Goal: Task Accomplishment & Management: Manage account settings

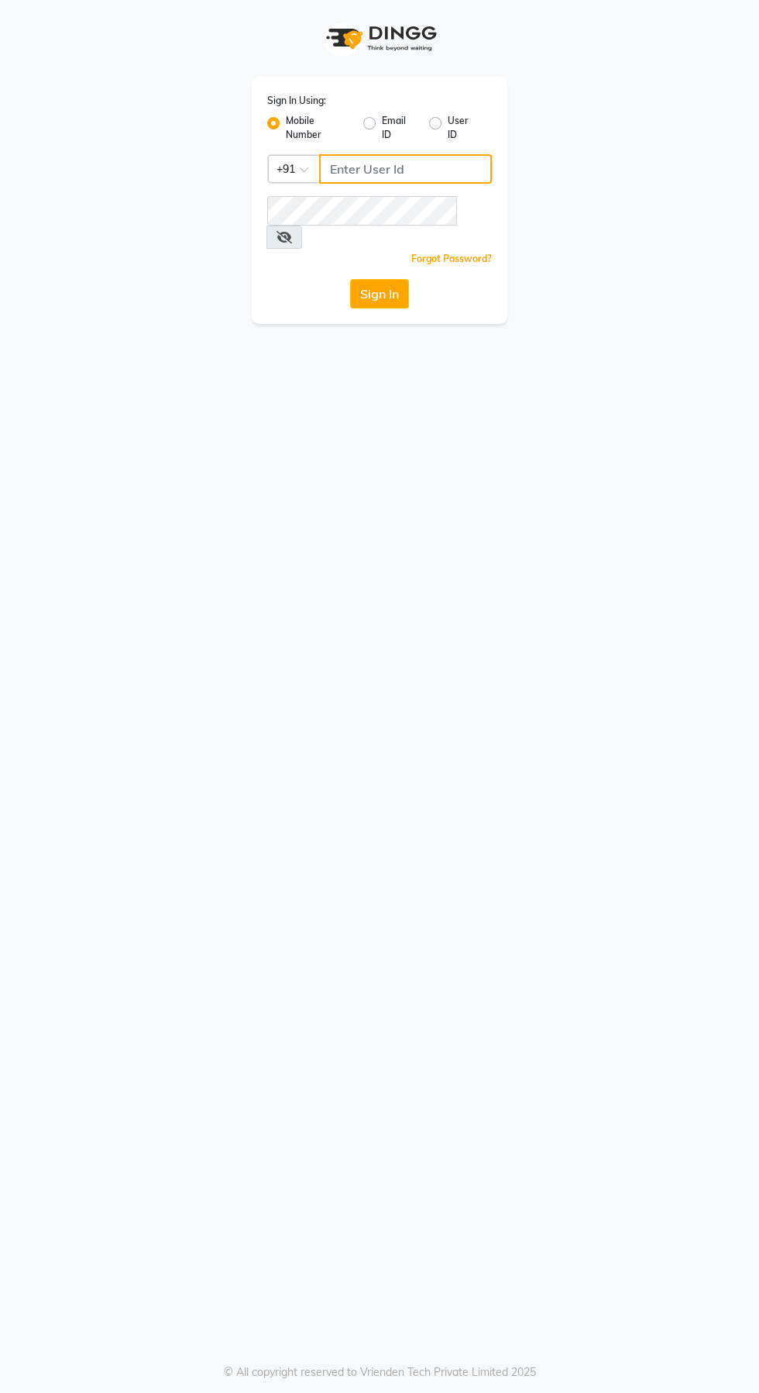
click at [410, 164] on input "Username" at bounding box center [405, 168] width 173 height 29
type input "9889887090"
click at [350, 279] on button "Sign In" at bounding box center [379, 293] width 59 height 29
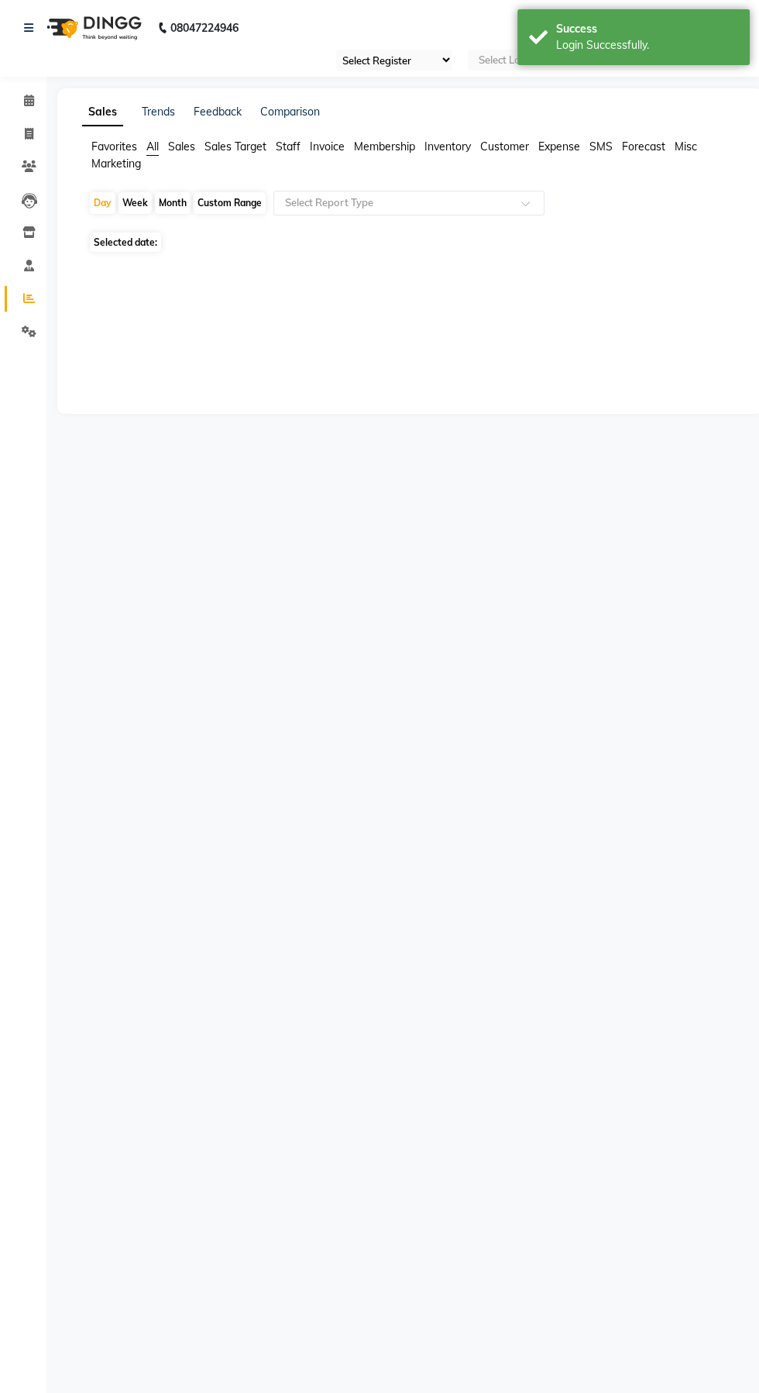
select select "en"
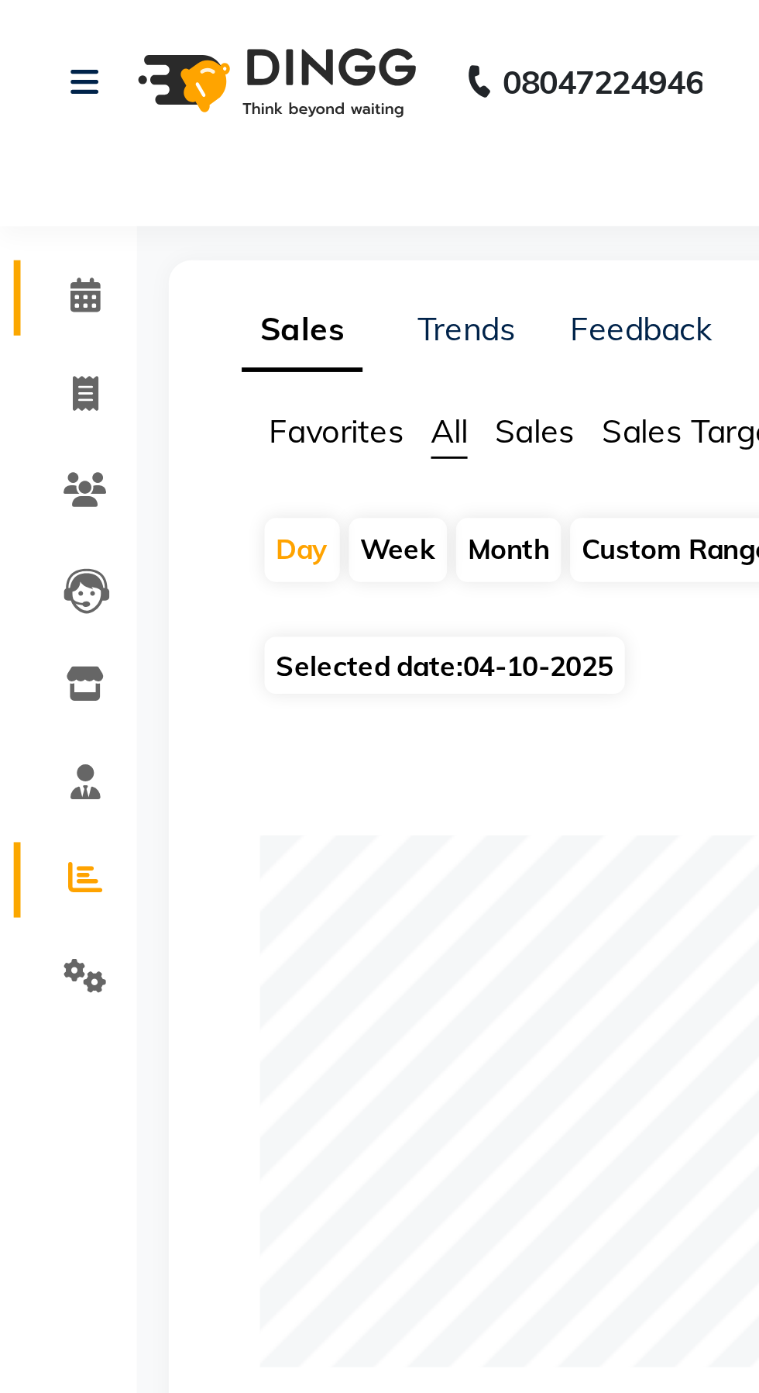
click at [34, 102] on span at bounding box center [28, 101] width 27 height 18
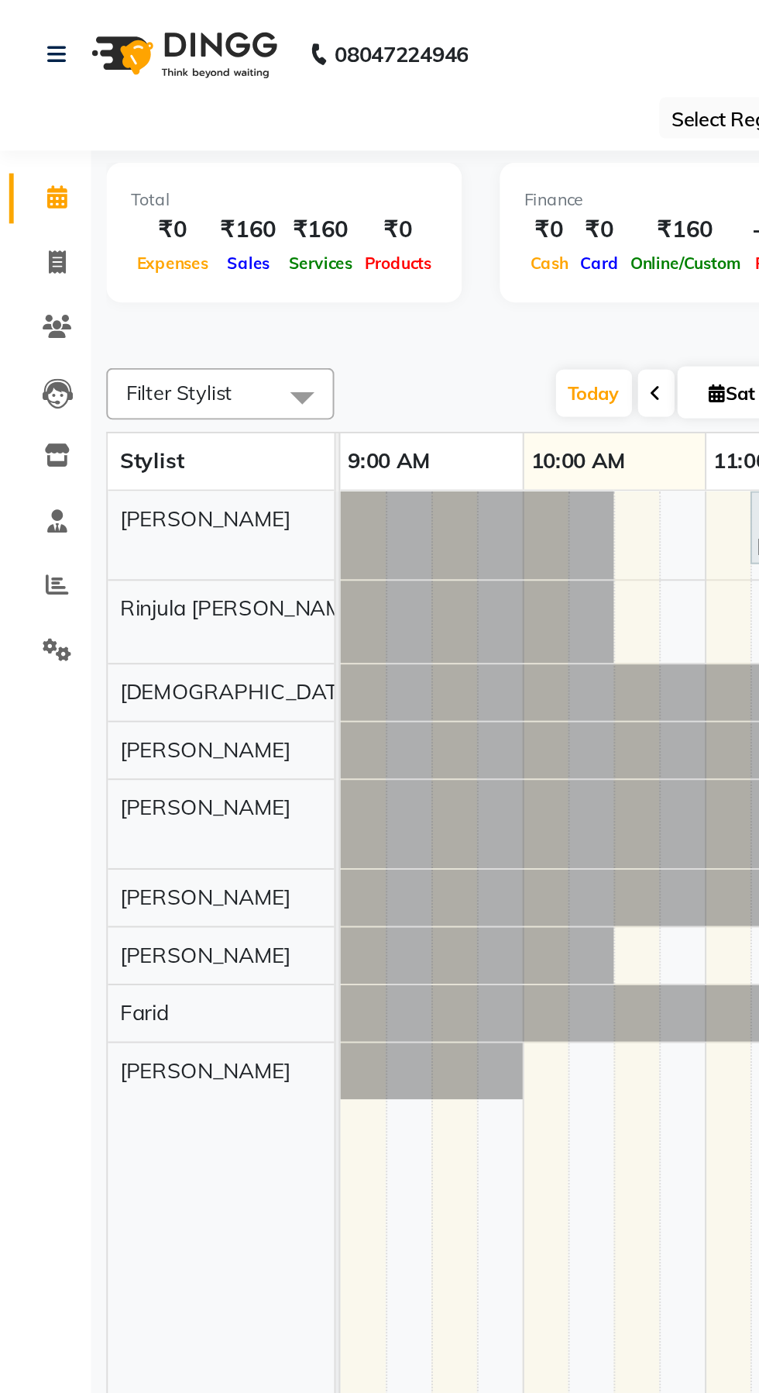
scroll to position [0, 1]
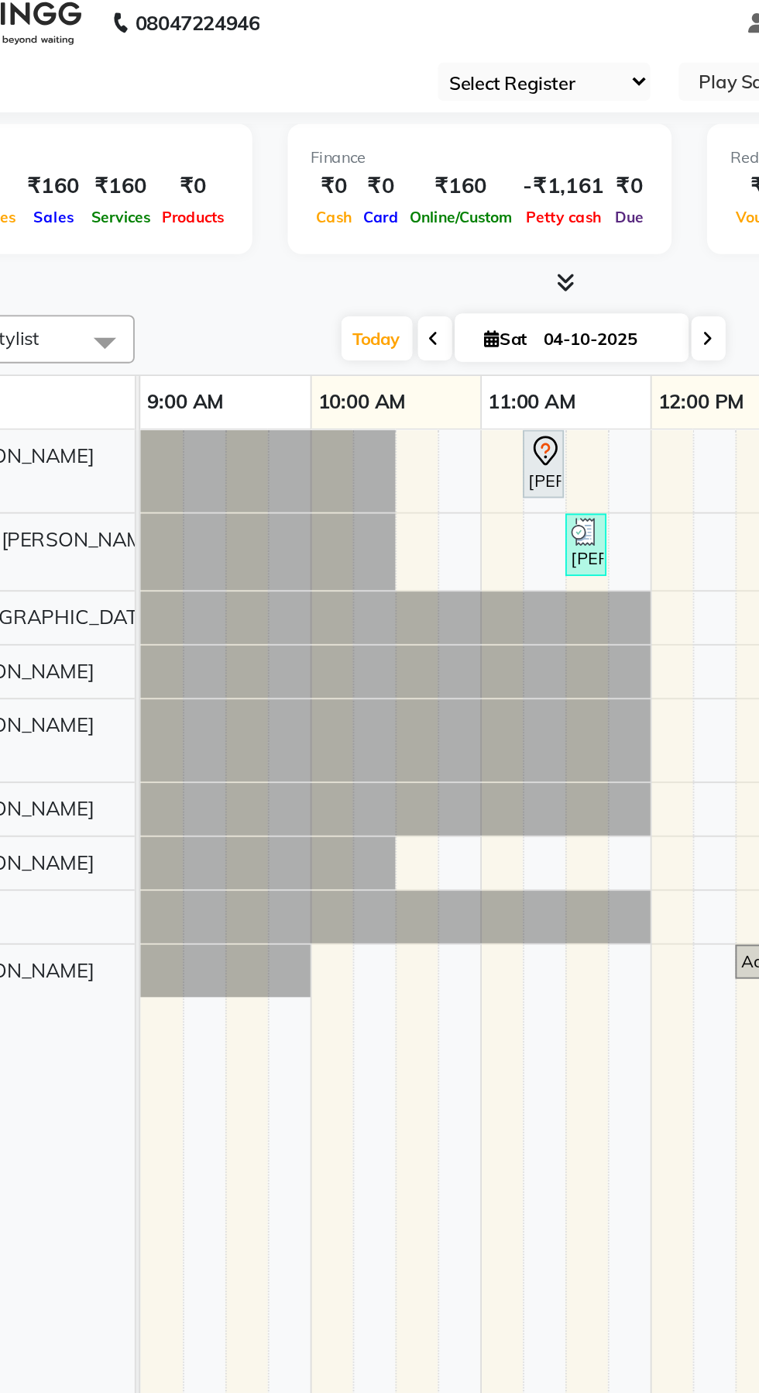
click at [332, 196] on icon at bounding box center [335, 200] width 6 height 9
type input "03-10-2025"
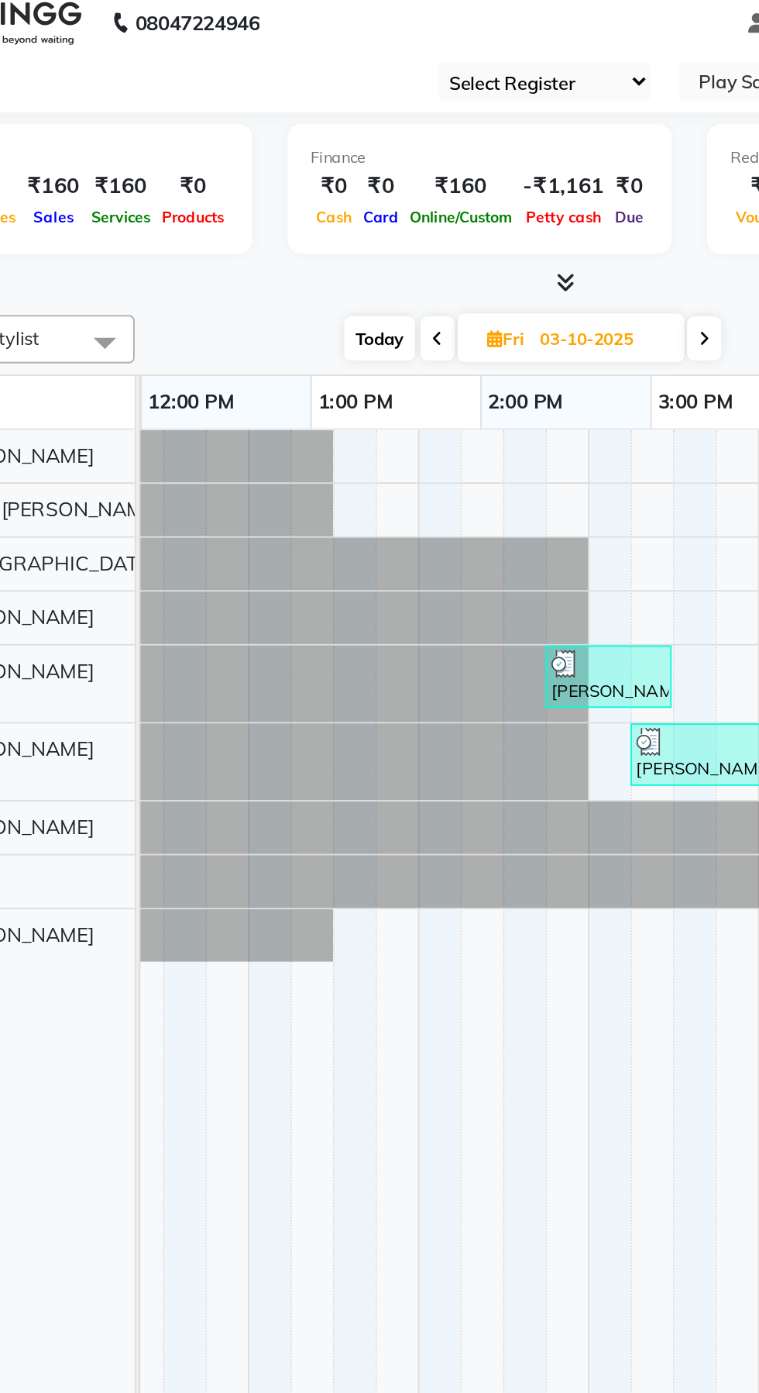
scroll to position [0, 34]
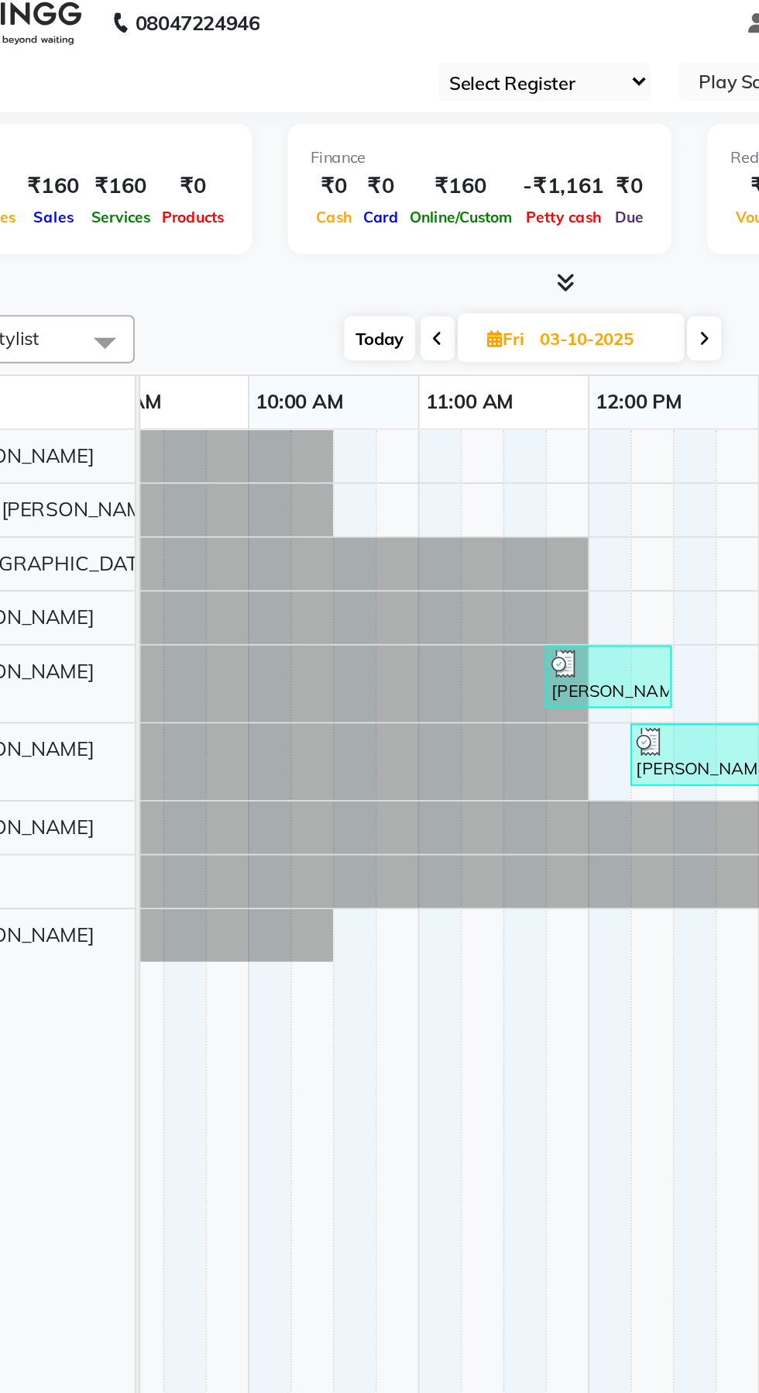
select select "81916"
select select "tentative"
select select "795"
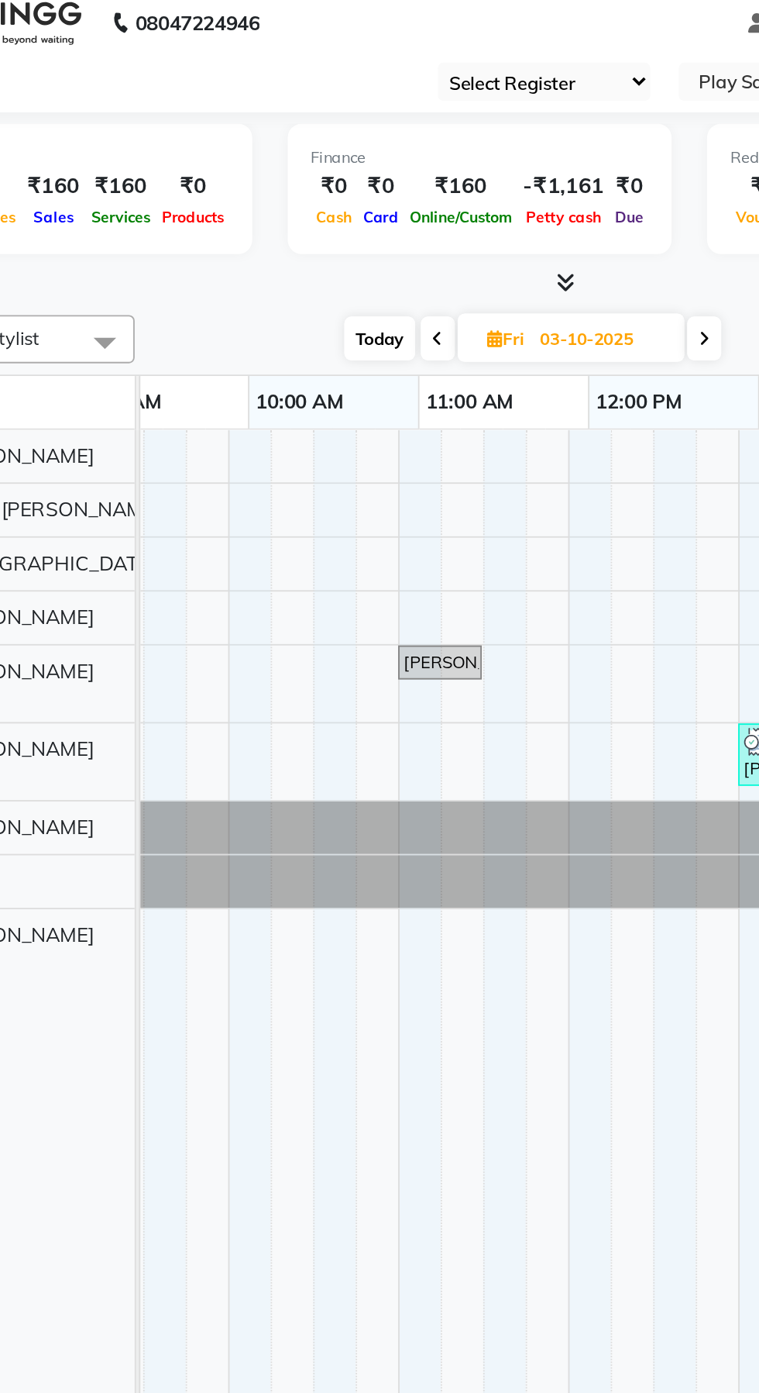
scroll to position [0, 510]
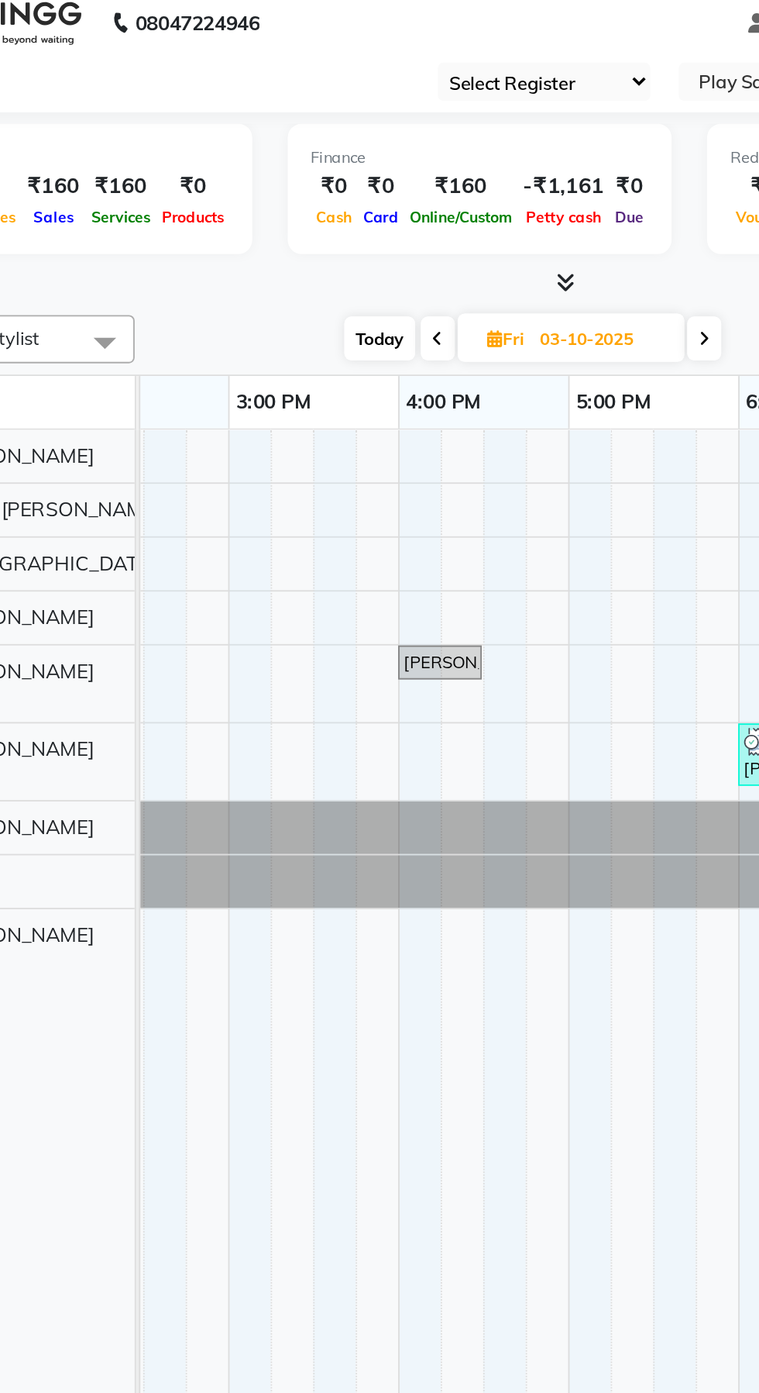
click at [250, 1277] on div "Client +91 No client selected" at bounding box center [170, 1231] width 232 height 301
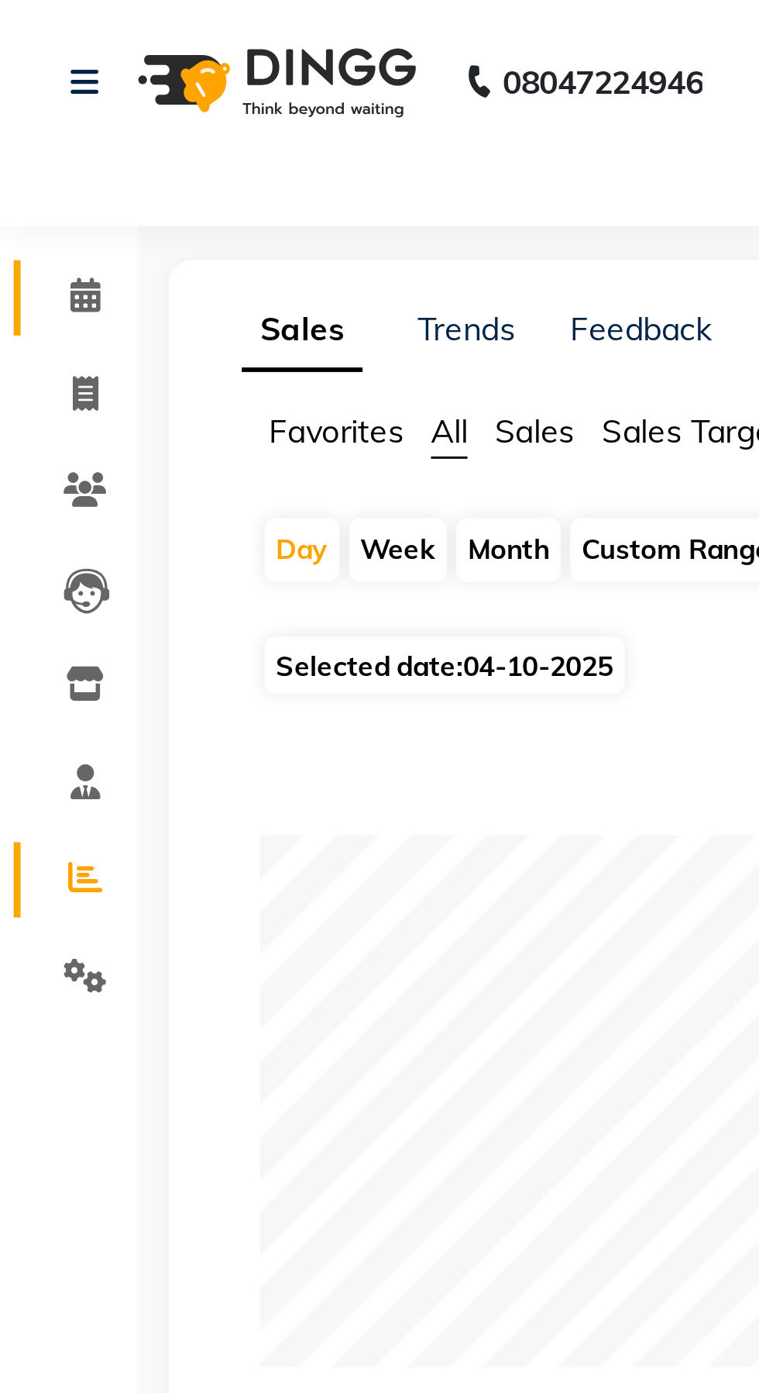
click at [23, 106] on span at bounding box center [28, 101] width 27 height 18
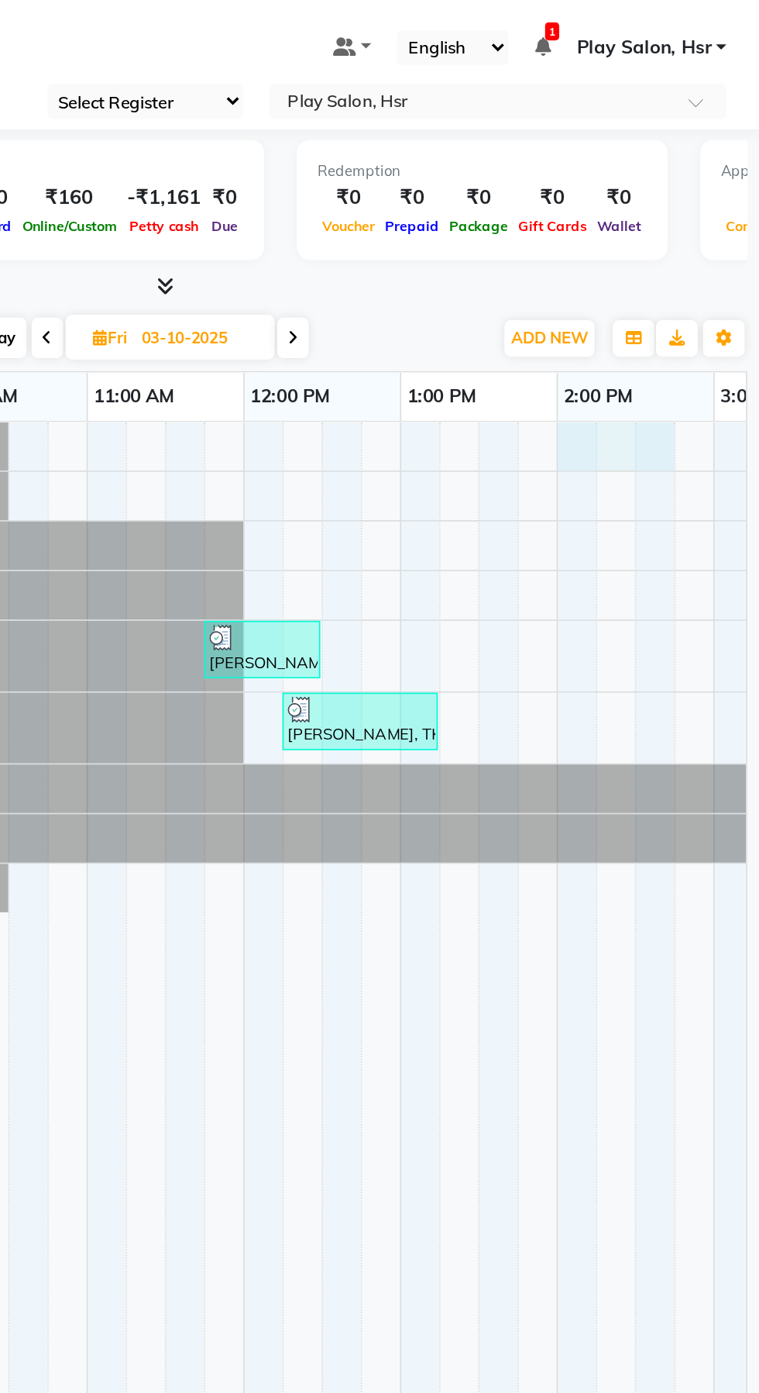
select select "81913"
select select "tentative"
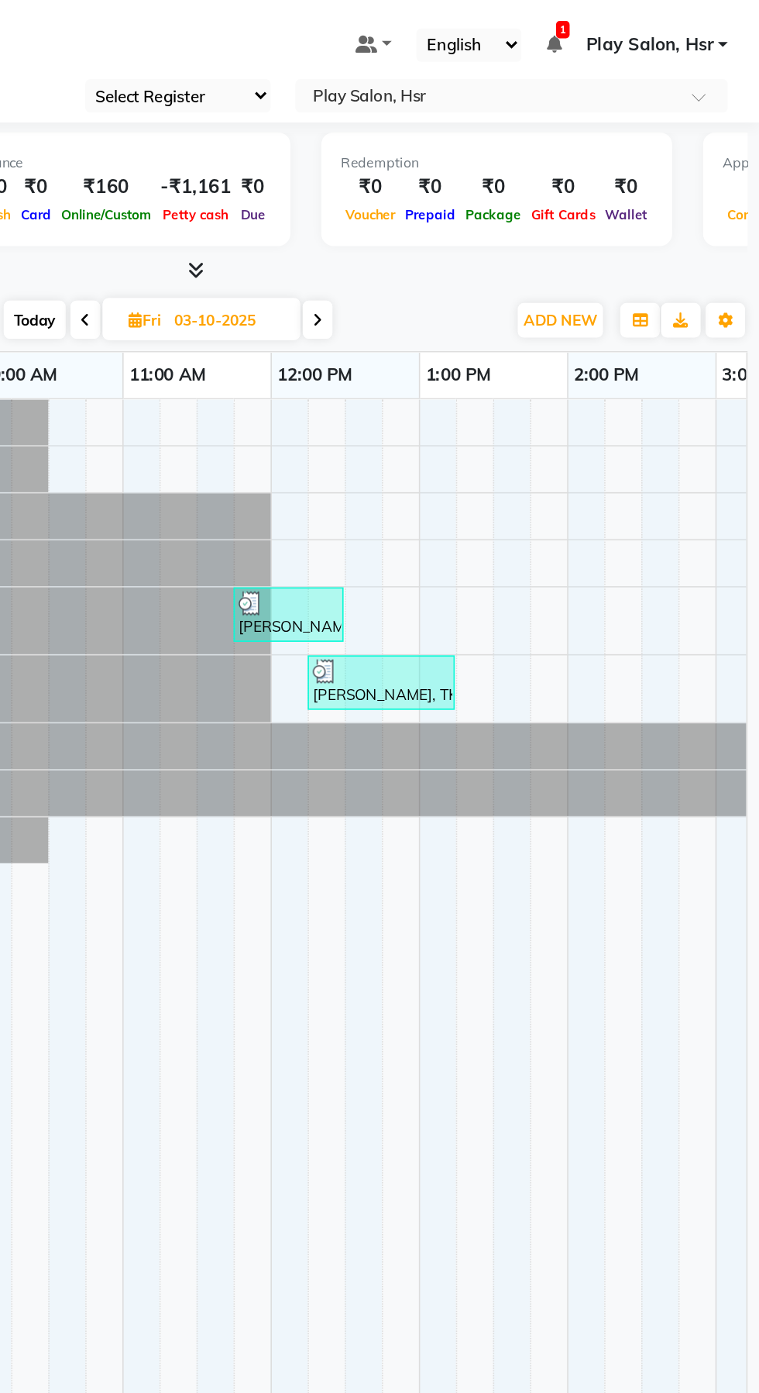
select select "810"
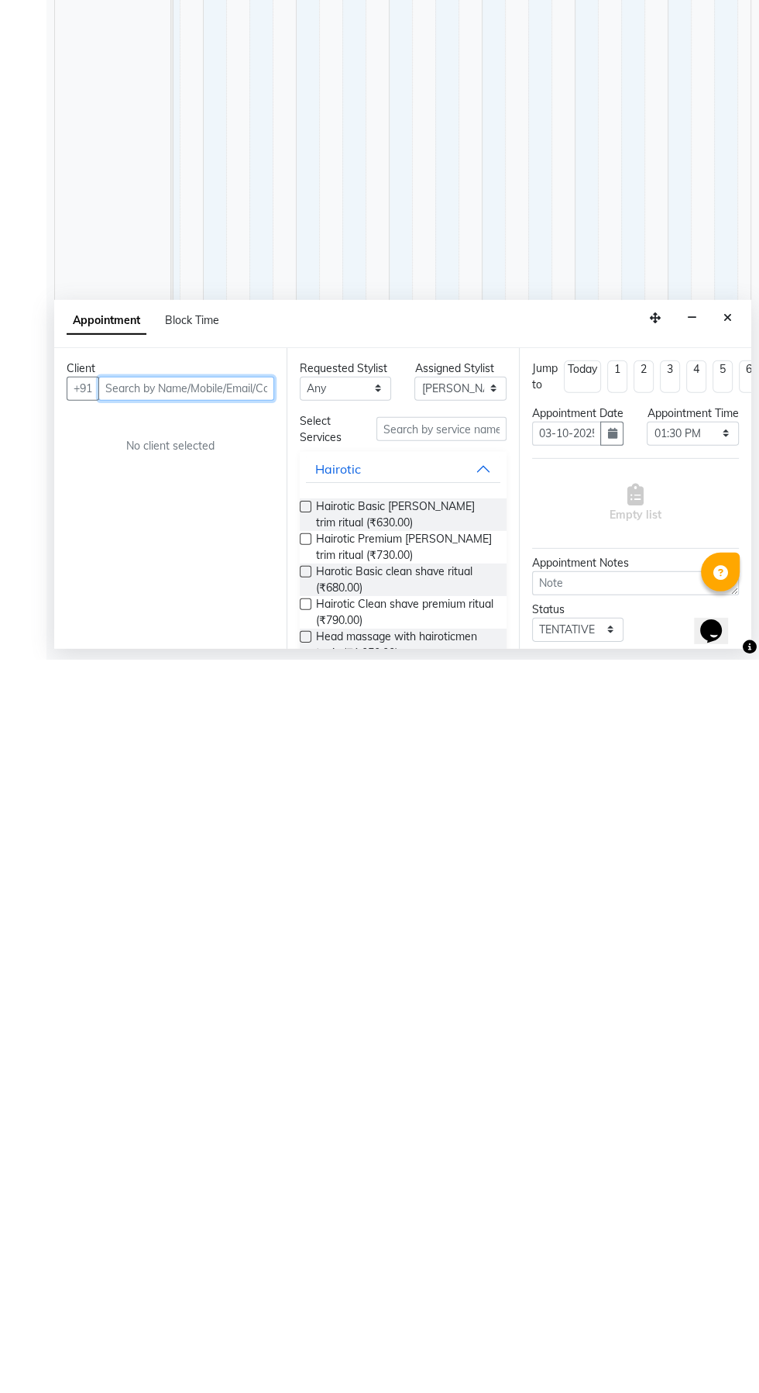
scroll to position [0, 263]
click at [734, 1036] on div "Appointment Block Time" at bounding box center [402, 1057] width 697 height 48
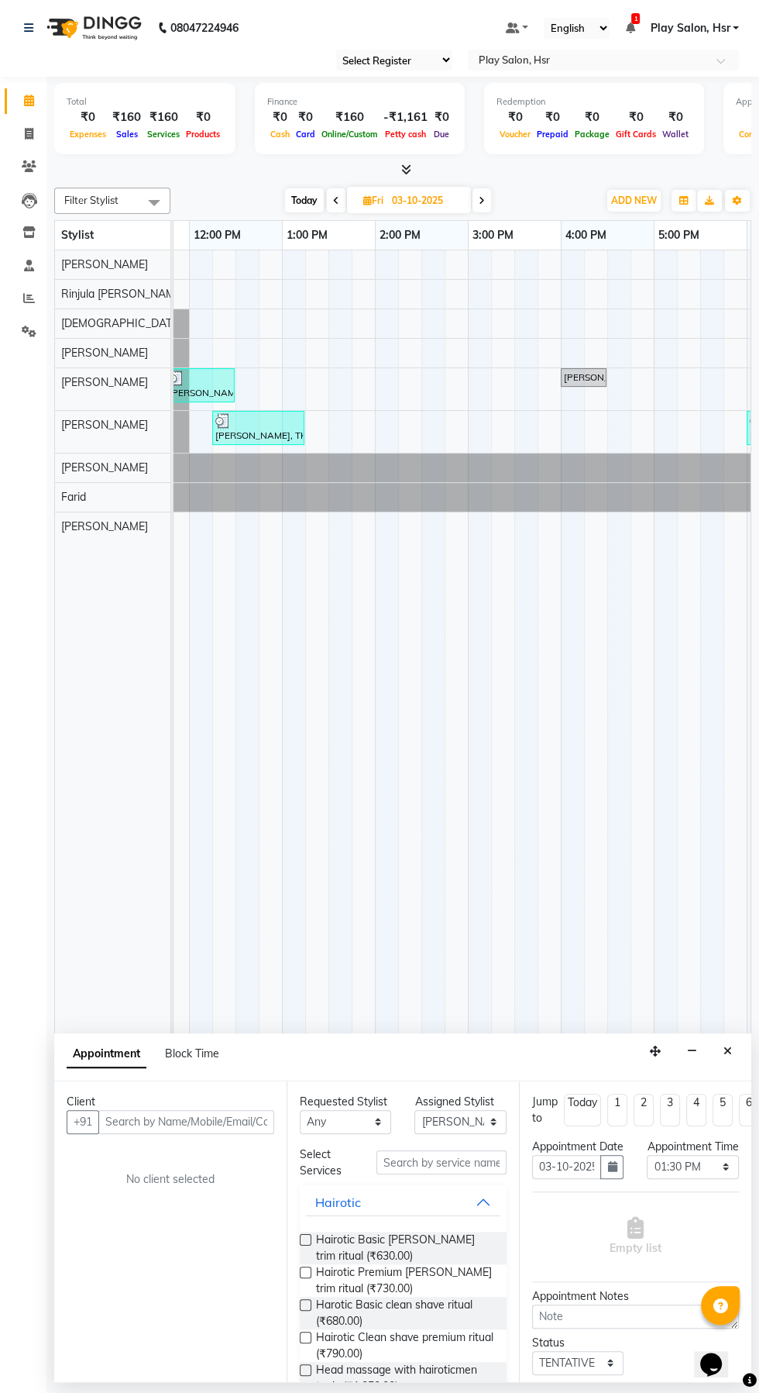
click at [745, 1045] on div "Appointment Block Time" at bounding box center [402, 1057] width 697 height 48
click at [736, 1056] on button "Close" at bounding box center [728, 1051] width 22 height 24
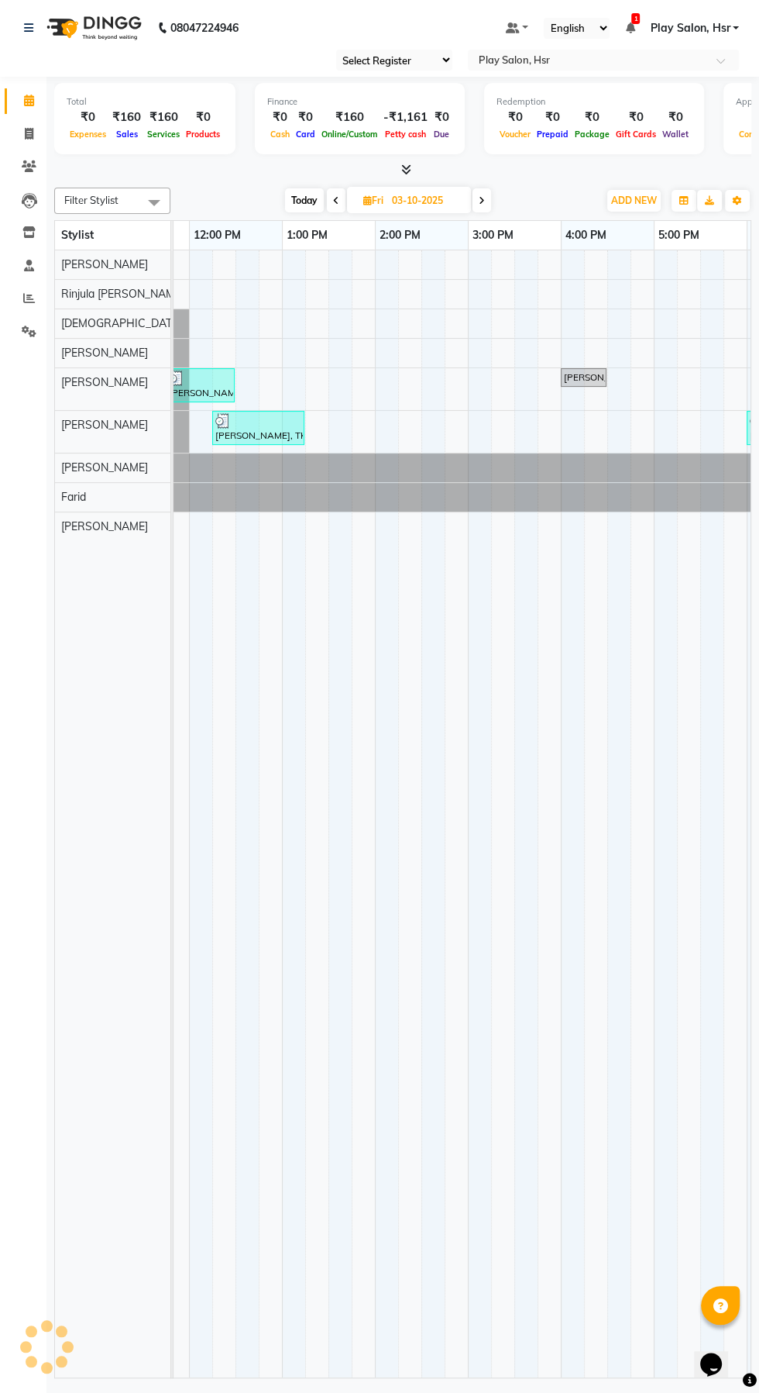
click at [598, 371] on div "[PERSON_NAME] ., TK02, 04:00 PM-04:30 PM, [PERSON_NAME][MEDICAL_DATA]" at bounding box center [584, 377] width 43 height 14
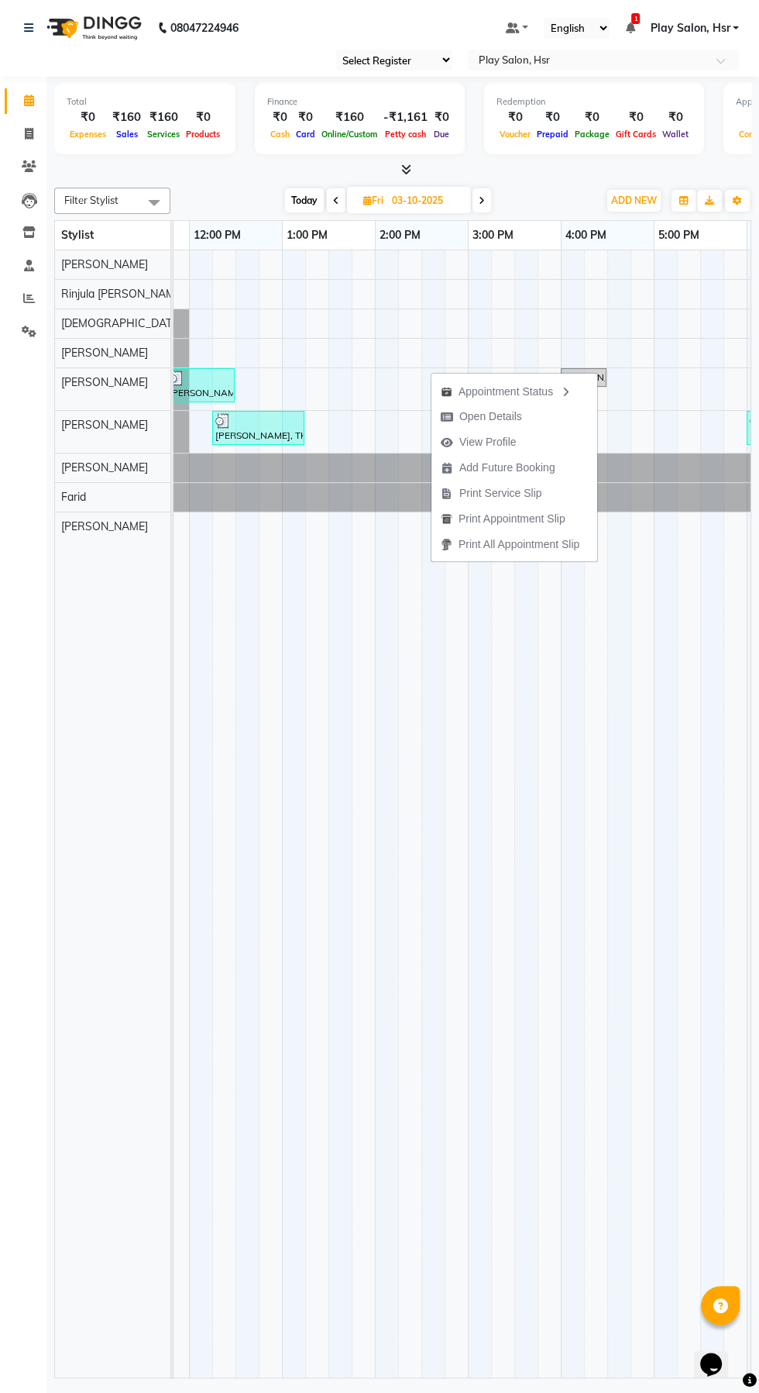
click at [596, 376] on ul "Appointment Status Open Details View Profile Add Future Booking Print Service S…" at bounding box center [514, 467] width 167 height 189
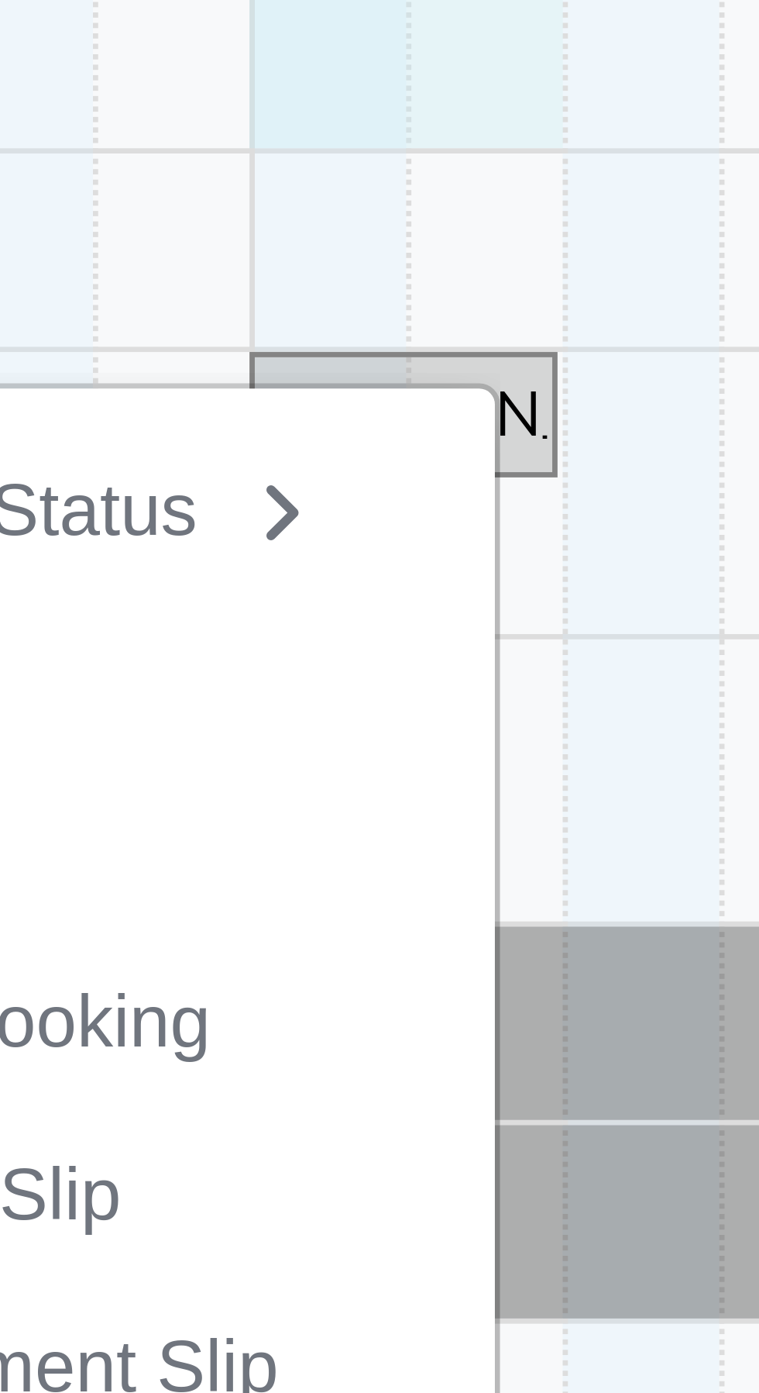
select select "81915"
select select "tentative"
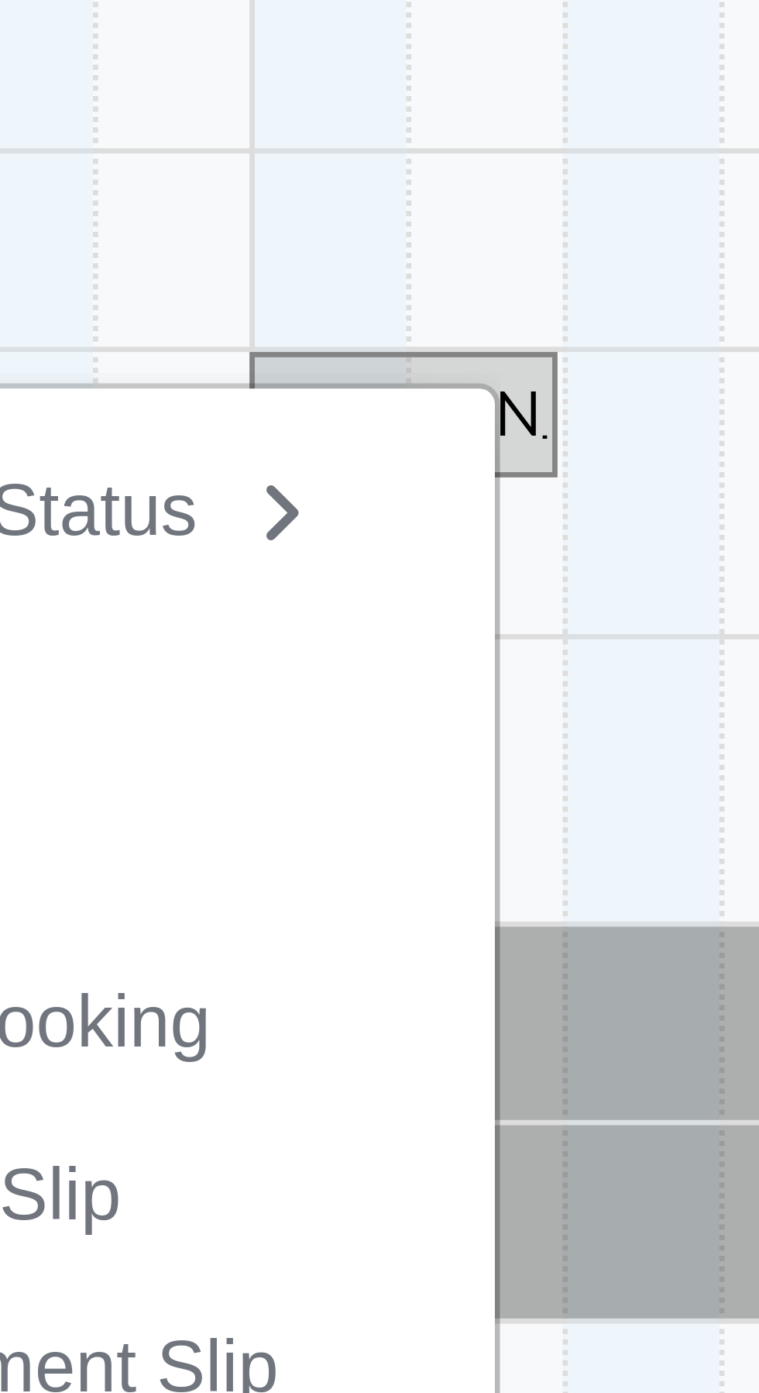
select select "960"
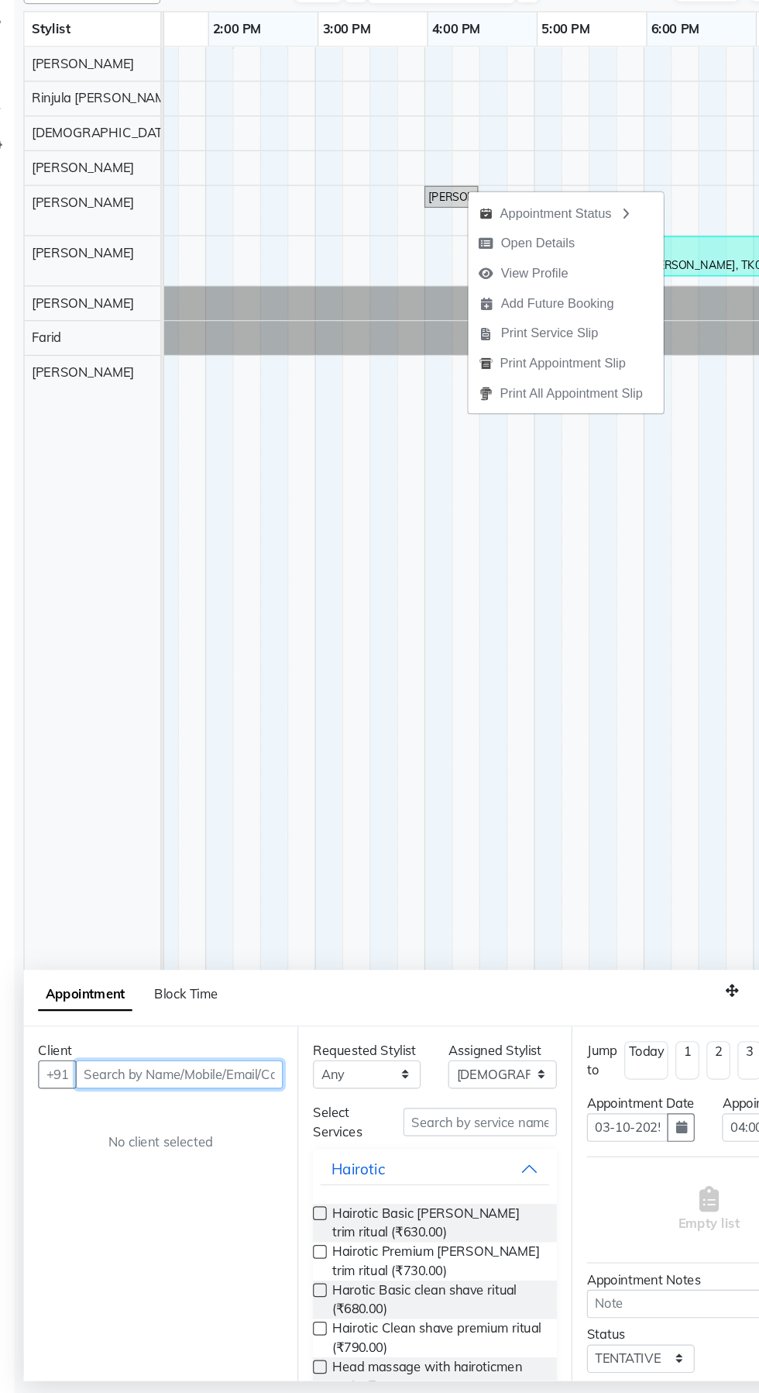
scroll to position [0, 430]
click at [507, 444] on span "View Profile" at bounding box center [488, 442] width 57 height 16
